Goal: Information Seeking & Learning: Learn about a topic

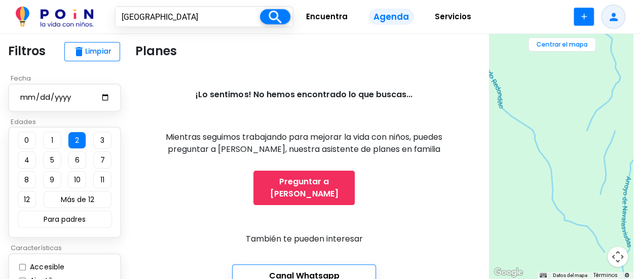
click at [94, 100] on input "2025-10-04" at bounding box center [64, 97] width 91 height 13
click at [80, 142] on button "2" at bounding box center [77, 140] width 18 height 17
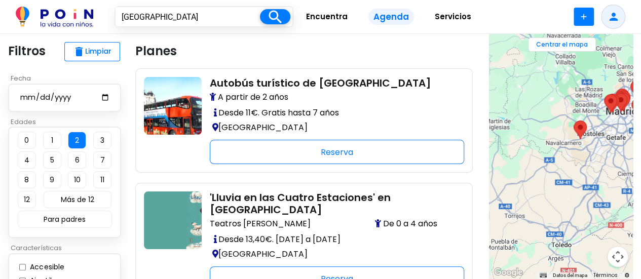
drag, startPoint x: 553, startPoint y: 152, endPoint x: 613, endPoint y: 76, distance: 97.0
click at [613, 76] on div at bounding box center [561, 156] width 144 height 245
click at [573, 121] on area "Entradas a Acuario Atlantis" at bounding box center [573, 121] width 0 height 0
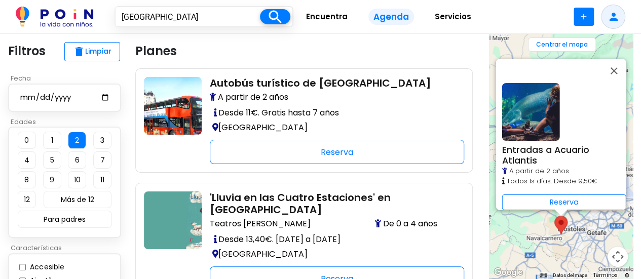
click at [539, 127] on img at bounding box center [531, 112] width 58 height 58
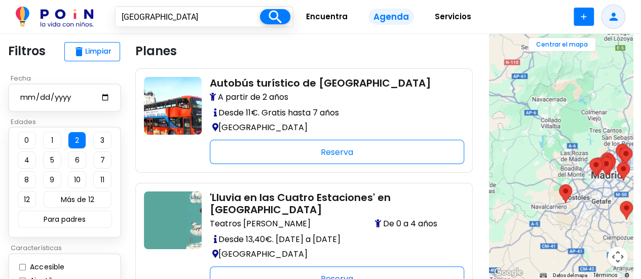
drag, startPoint x: 556, startPoint y: 156, endPoint x: 614, endPoint y: 199, distance: 72.1
click at [614, 199] on div at bounding box center [561, 156] width 144 height 245
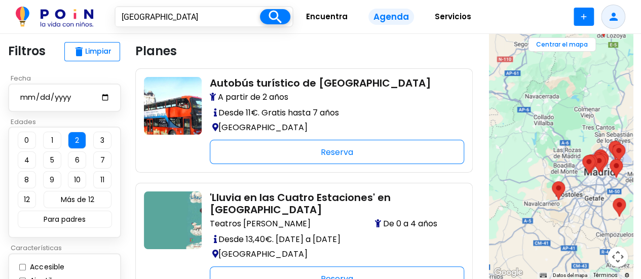
drag, startPoint x: 587, startPoint y: 180, endPoint x: 575, endPoint y: 175, distance: 12.9
click at [575, 175] on div at bounding box center [561, 156] width 144 height 245
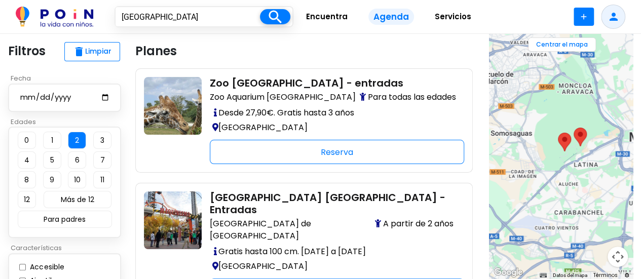
click at [558, 133] on area "Zoo Aquarium de Madrid - entradas" at bounding box center [558, 133] width 0 height 0
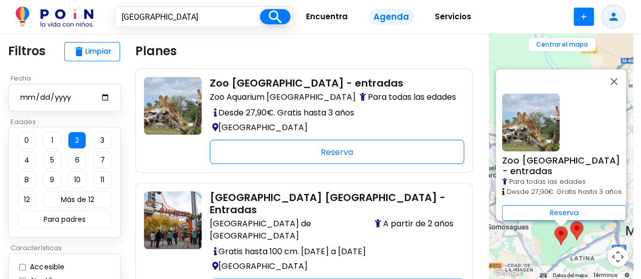
click at [570, 221] on area "Parque de Atracciones Madrid - Entradas" at bounding box center [570, 221] width 0 height 0
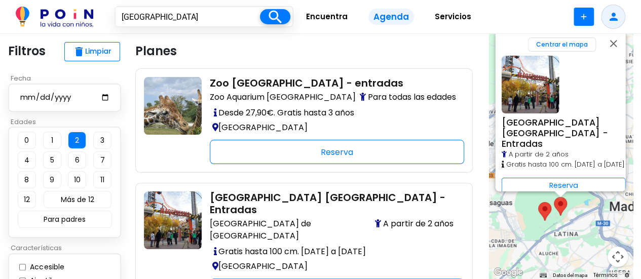
drag, startPoint x: 580, startPoint y: 236, endPoint x: 581, endPoint y: 209, distance: 26.4
click at [581, 209] on div "Parque de Atracciones Madrid - Entradas A partir de 2 años Gratis hasta 100 cm.…" at bounding box center [561, 156] width 144 height 245
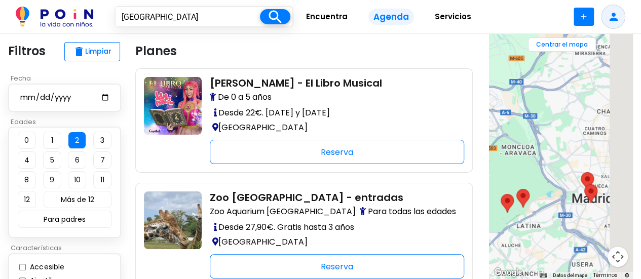
drag, startPoint x: 596, startPoint y: 167, endPoint x: 541, endPoint y: 152, distance: 56.5
click at [541, 152] on div at bounding box center [561, 156] width 144 height 245
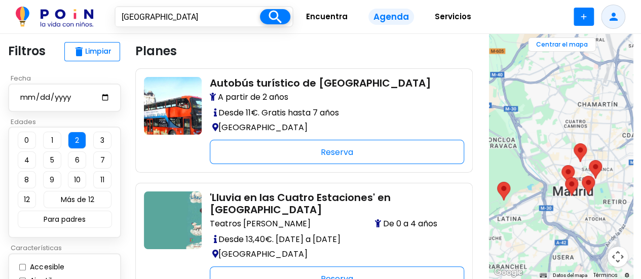
click at [561, 165] on area "Luli Pampin - El Libro Musical" at bounding box center [561, 165] width 0 height 0
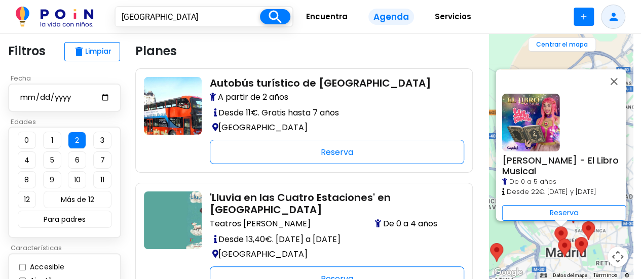
click at [558, 239] on area "Velázquez Tech Museum - entradas" at bounding box center [558, 239] width 0 height 0
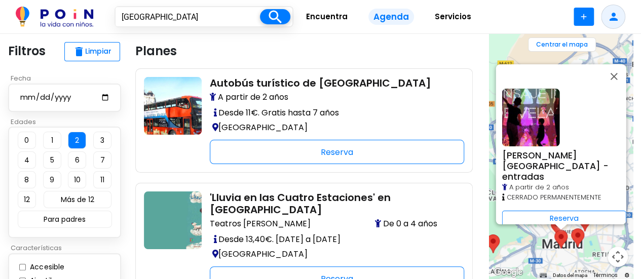
click at [571, 228] on area "Autobús turístico de Madrid" at bounding box center [571, 228] width 0 height 0
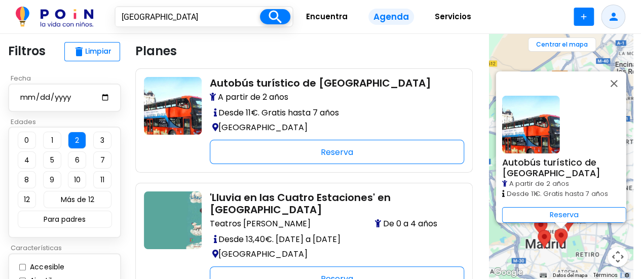
click at [561, 213] on area "Naviluz 2025 - el bus oficial de la Navidad en Madrid" at bounding box center [561, 213] width 0 height 0
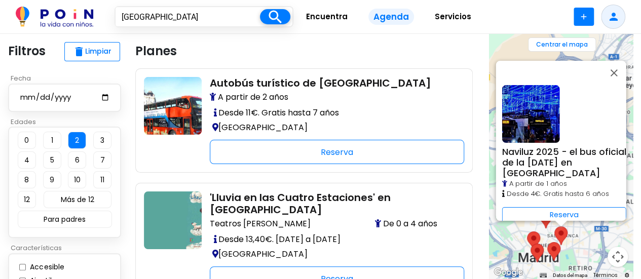
click at [539, 210] on area "'Lluvia en las Cuatro Estaciones' en Madrid" at bounding box center [539, 210] width 0 height 0
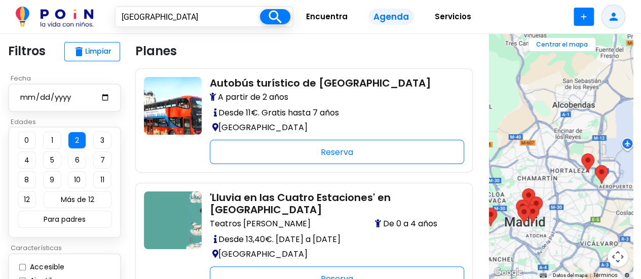
drag, startPoint x: 569, startPoint y: 206, endPoint x: 555, endPoint y: 163, distance: 45.3
click at [555, 163] on div at bounding box center [561, 156] width 144 height 245
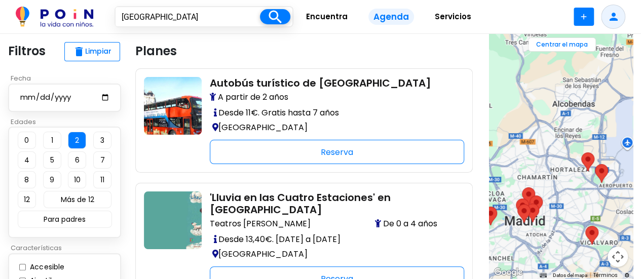
click at [581, 152] on area "Juvenalia - IFEMA 2025" at bounding box center [581, 152] width 0 height 0
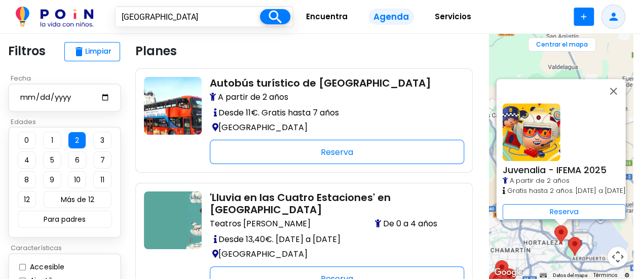
click at [568, 237] on area "Free Tour Parque El Capricho" at bounding box center [568, 237] width 0 height 0
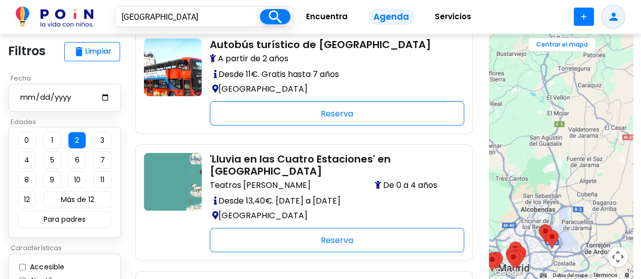
scroll to position [51, 0]
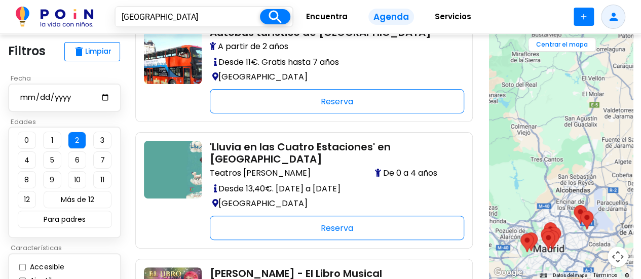
drag, startPoint x: 570, startPoint y: 181, endPoint x: 622, endPoint y: 147, distance: 61.1
click at [622, 147] on div at bounding box center [561, 156] width 144 height 245
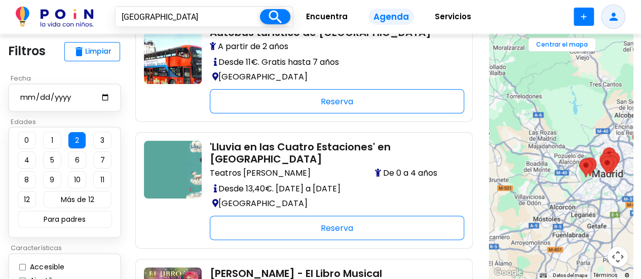
drag, startPoint x: 543, startPoint y: 173, endPoint x: 585, endPoint y: 109, distance: 75.7
click at [585, 109] on div at bounding box center [561, 156] width 144 height 245
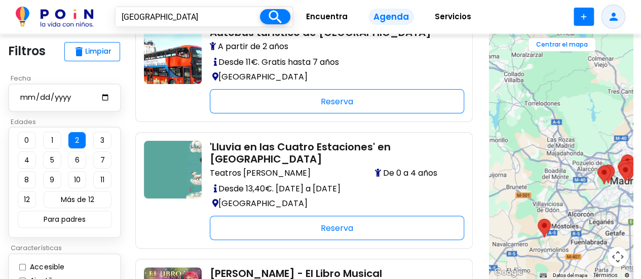
drag, startPoint x: 559, startPoint y: 128, endPoint x: 578, endPoint y: 168, distance: 44.4
click at [578, 168] on div at bounding box center [561, 156] width 144 height 245
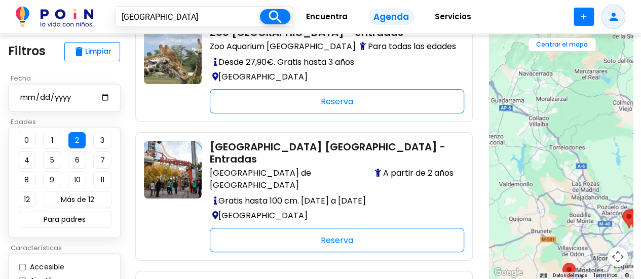
drag, startPoint x: 546, startPoint y: 151, endPoint x: 586, endPoint y: 205, distance: 66.7
click at [586, 205] on div at bounding box center [561, 156] width 144 height 245
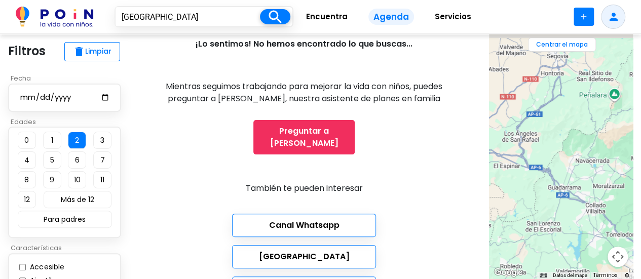
drag, startPoint x: 540, startPoint y: 185, endPoint x: 563, endPoint y: 229, distance: 50.1
click at [566, 233] on div at bounding box center [561, 156] width 144 height 245
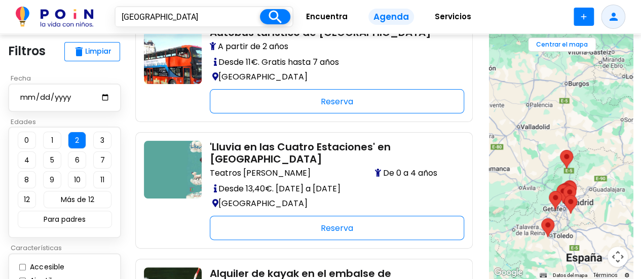
drag, startPoint x: 518, startPoint y: 165, endPoint x: 514, endPoint y: 143, distance: 22.6
click at [514, 143] on div at bounding box center [561, 156] width 144 height 245
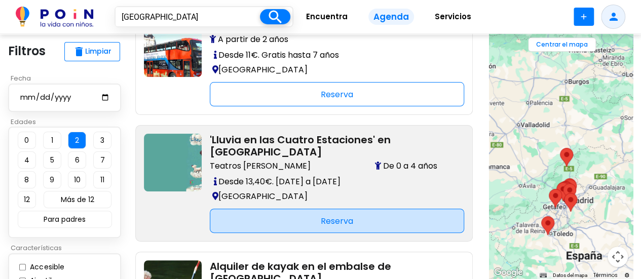
scroll to position [101, 0]
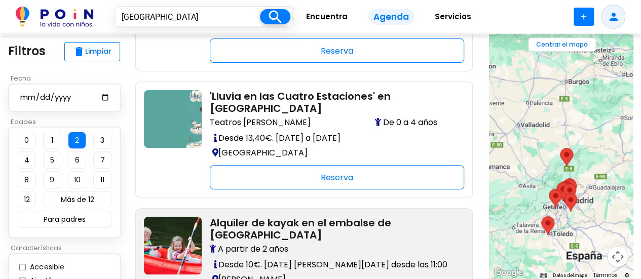
click at [295, 217] on h2 "Alquiler de kayak en el embalse de [GEOGRAPHIC_DATA]" at bounding box center [333, 229] width 246 height 24
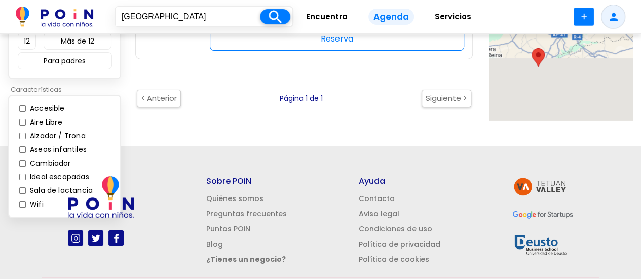
scroll to position [101, 0]
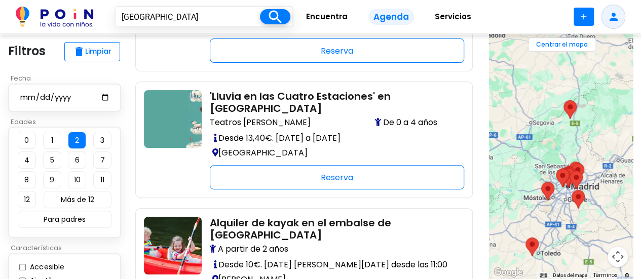
drag, startPoint x: 560, startPoint y: 119, endPoint x: 535, endPoint y: 163, distance: 50.1
click at [535, 163] on div at bounding box center [561, 156] width 144 height 245
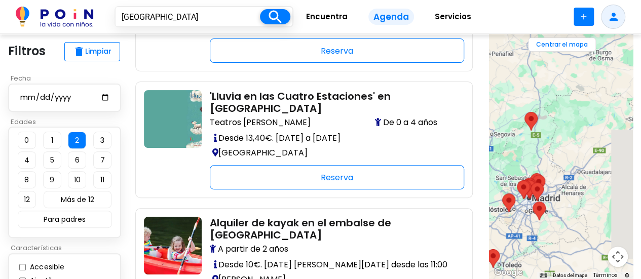
drag, startPoint x: 587, startPoint y: 131, endPoint x: 549, endPoint y: 140, distance: 39.2
click at [549, 140] on div at bounding box center [561, 156] width 144 height 245
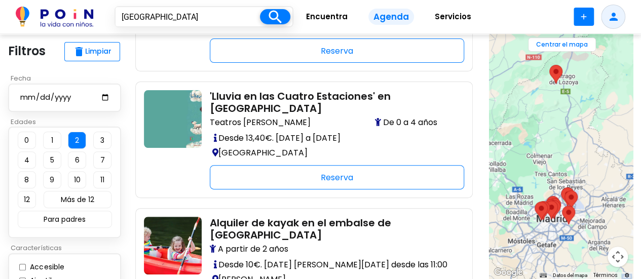
drag, startPoint x: 543, startPoint y: 150, endPoint x: 587, endPoint y: 111, distance: 58.5
click at [587, 111] on div at bounding box center [561, 156] width 144 height 245
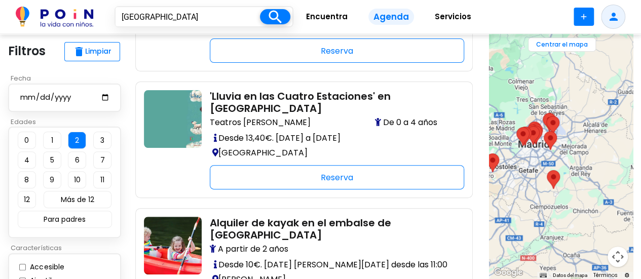
drag, startPoint x: 562, startPoint y: 159, endPoint x: 542, endPoint y: 89, distance: 72.8
click at [542, 89] on div at bounding box center [561, 156] width 144 height 245
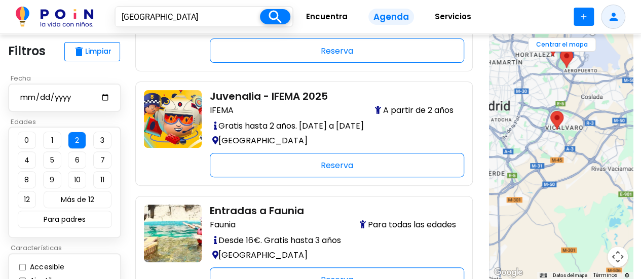
drag, startPoint x: 558, startPoint y: 99, endPoint x: 614, endPoint y: 90, distance: 56.9
click at [614, 90] on div at bounding box center [561, 156] width 144 height 245
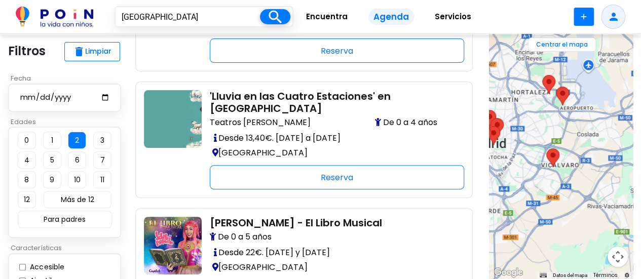
drag, startPoint x: 553, startPoint y: 85, endPoint x: 544, endPoint y: 128, distance: 44.0
click at [544, 135] on div at bounding box center [561, 156] width 144 height 245
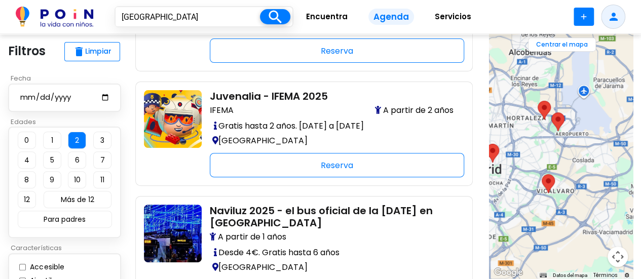
click at [537, 101] on area "Juvenalia - IFEMA 2025" at bounding box center [537, 101] width 0 height 0
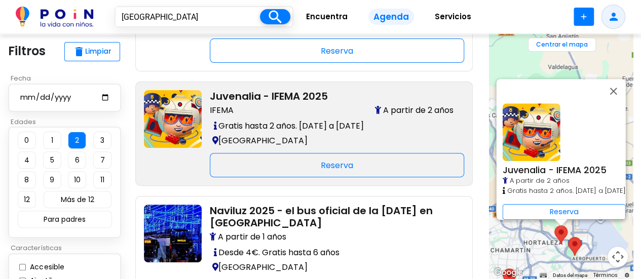
click at [186, 111] on img at bounding box center [173, 119] width 58 height 58
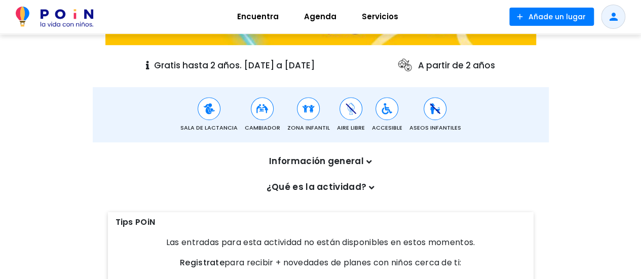
scroll to position [253, 0]
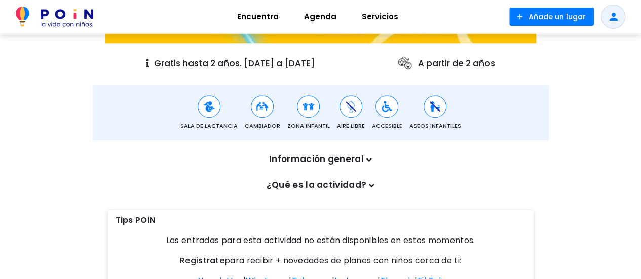
click at [338, 163] on p "Información general" at bounding box center [320, 159] width 420 height 13
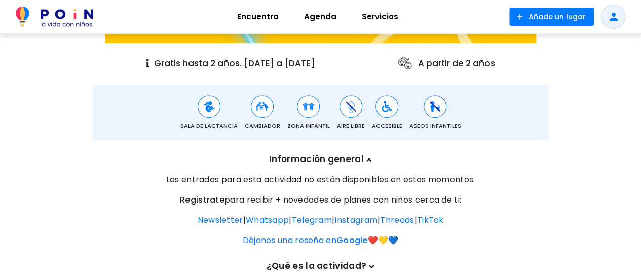
click at [352, 161] on p "Información general" at bounding box center [320, 159] width 420 height 13
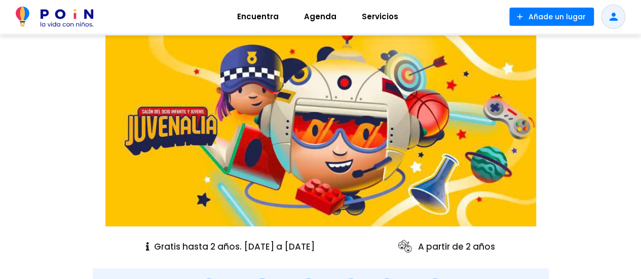
scroll to position [0, 0]
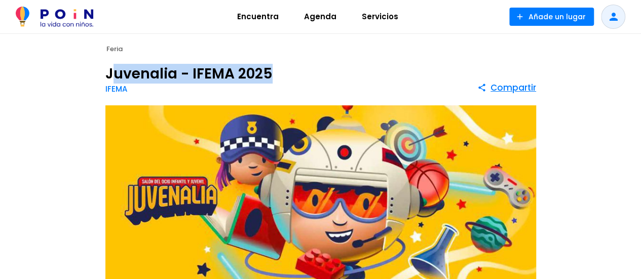
drag, startPoint x: 281, startPoint y: 76, endPoint x: 109, endPoint y: 72, distance: 171.3
click at [109, 72] on div "Juvenalia - IFEMA 2025 IFEMA share Compartir" at bounding box center [321, 81] width 456 height 35
click at [113, 76] on h1 "Juvenalia - IFEMA 2025" at bounding box center [188, 74] width 167 height 14
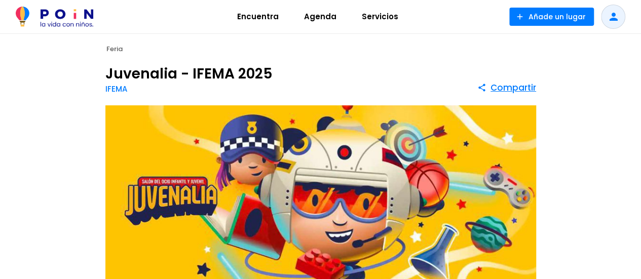
click at [104, 72] on div "Juvenalia - IFEMA 2025 IFEMA share Compartir" at bounding box center [321, 81] width 456 height 35
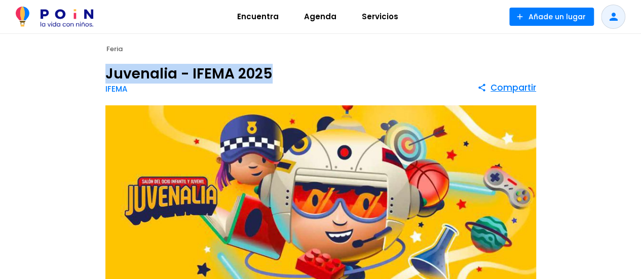
drag, startPoint x: 104, startPoint y: 73, endPoint x: 279, endPoint y: 80, distance: 174.9
click at [279, 80] on div "Juvenalia - IFEMA 2025 IFEMA share Compartir" at bounding box center [321, 81] width 456 height 35
copy h1 "Juvenalia - IFEMA 2025"
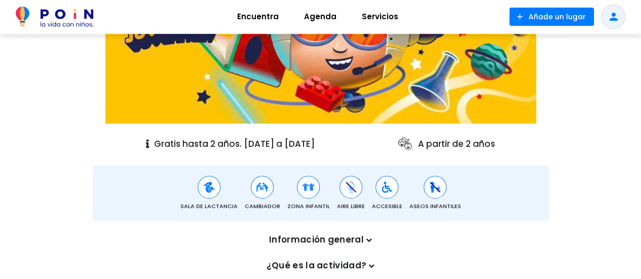
scroll to position [203, 0]
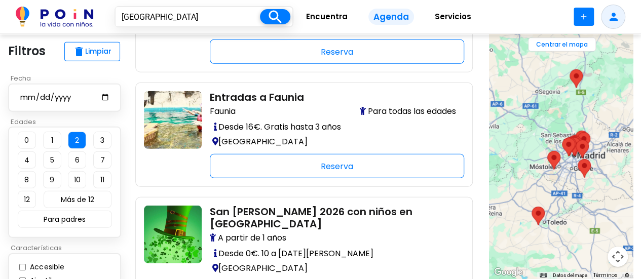
scroll to position [1368, 0]
